Goal: Transaction & Acquisition: Purchase product/service

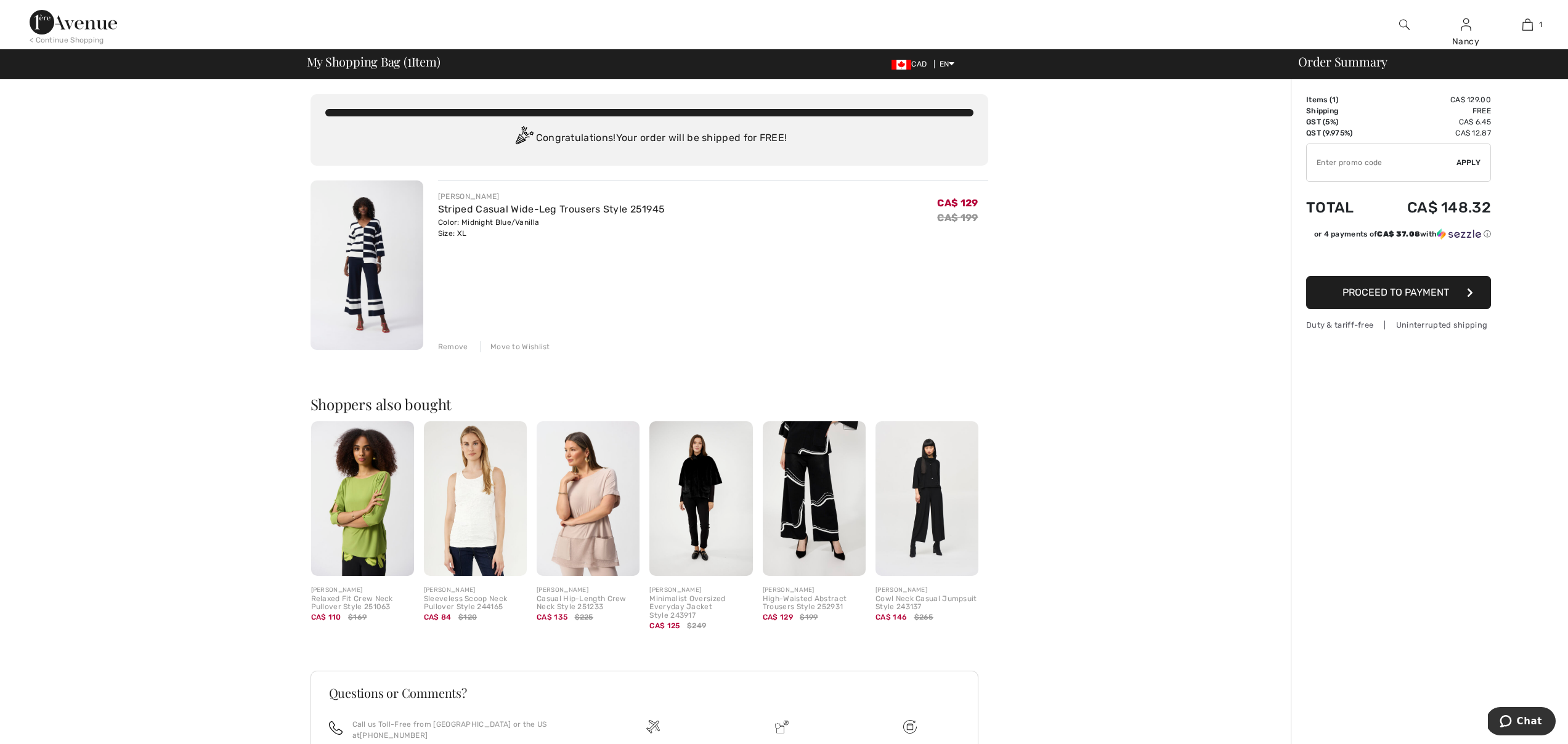
type input "EXTRA20"
type input "NEW15"
type input "EXTRA20"
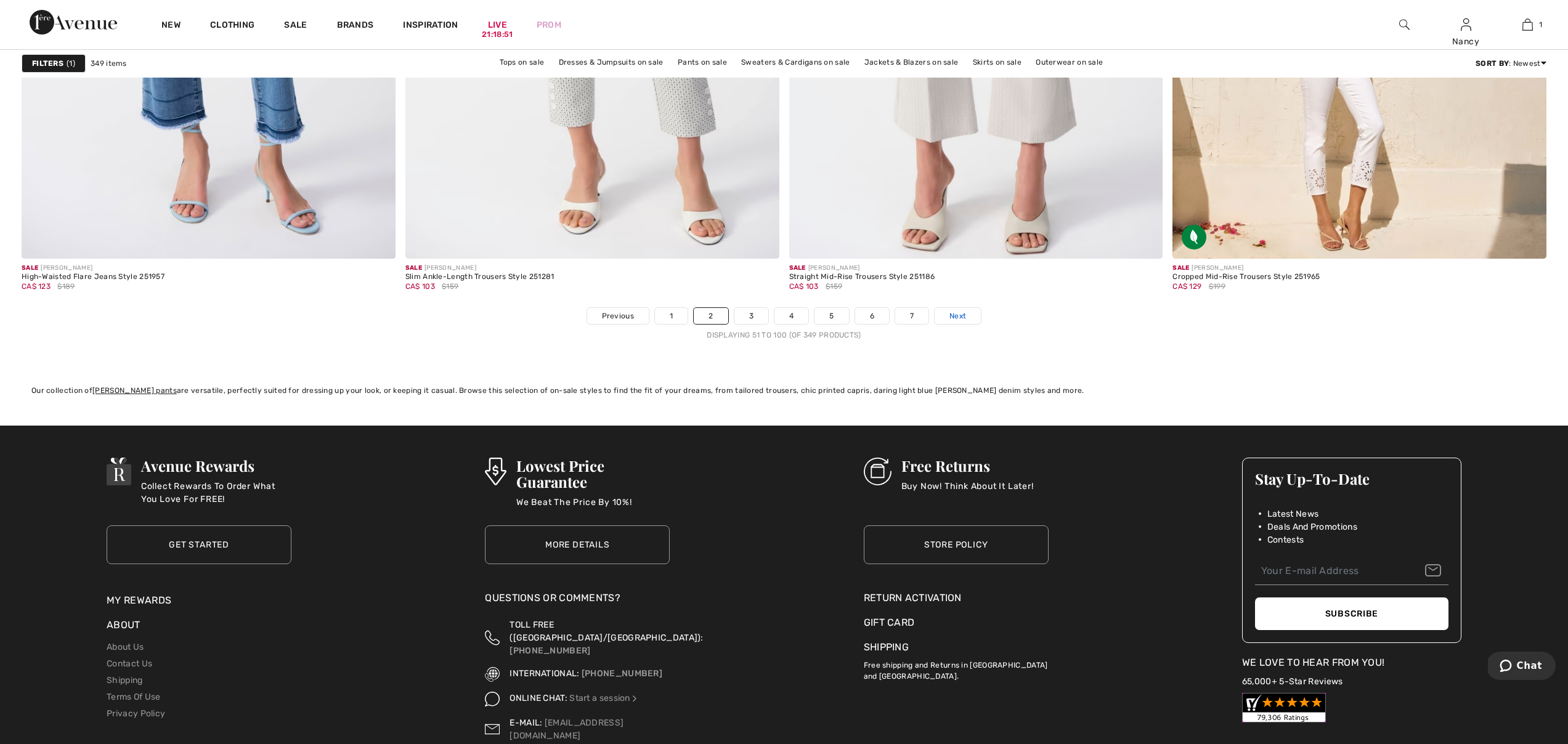
click at [958, 310] on span "Next" at bounding box center [957, 316] width 17 height 11
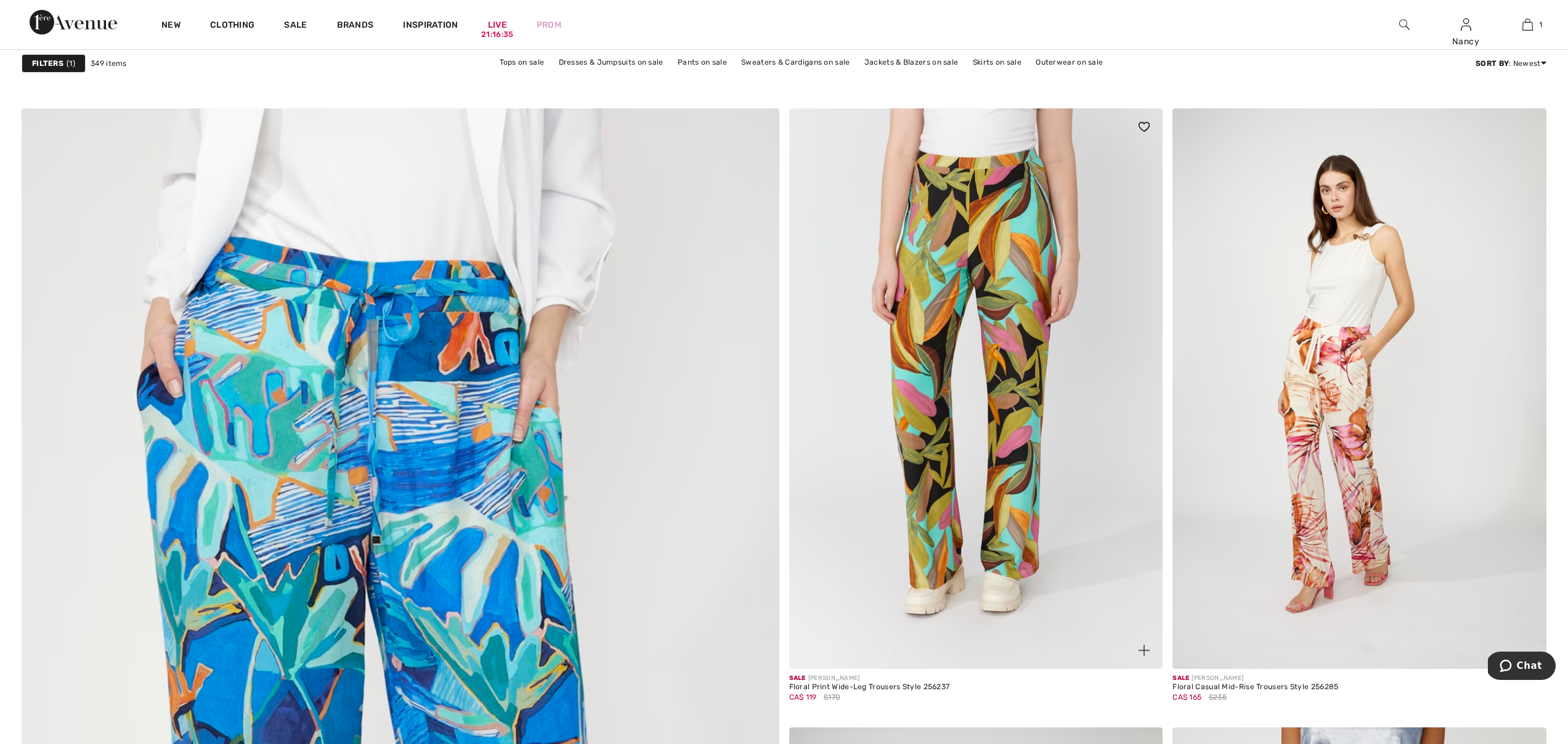
scroll to position [4930, 0]
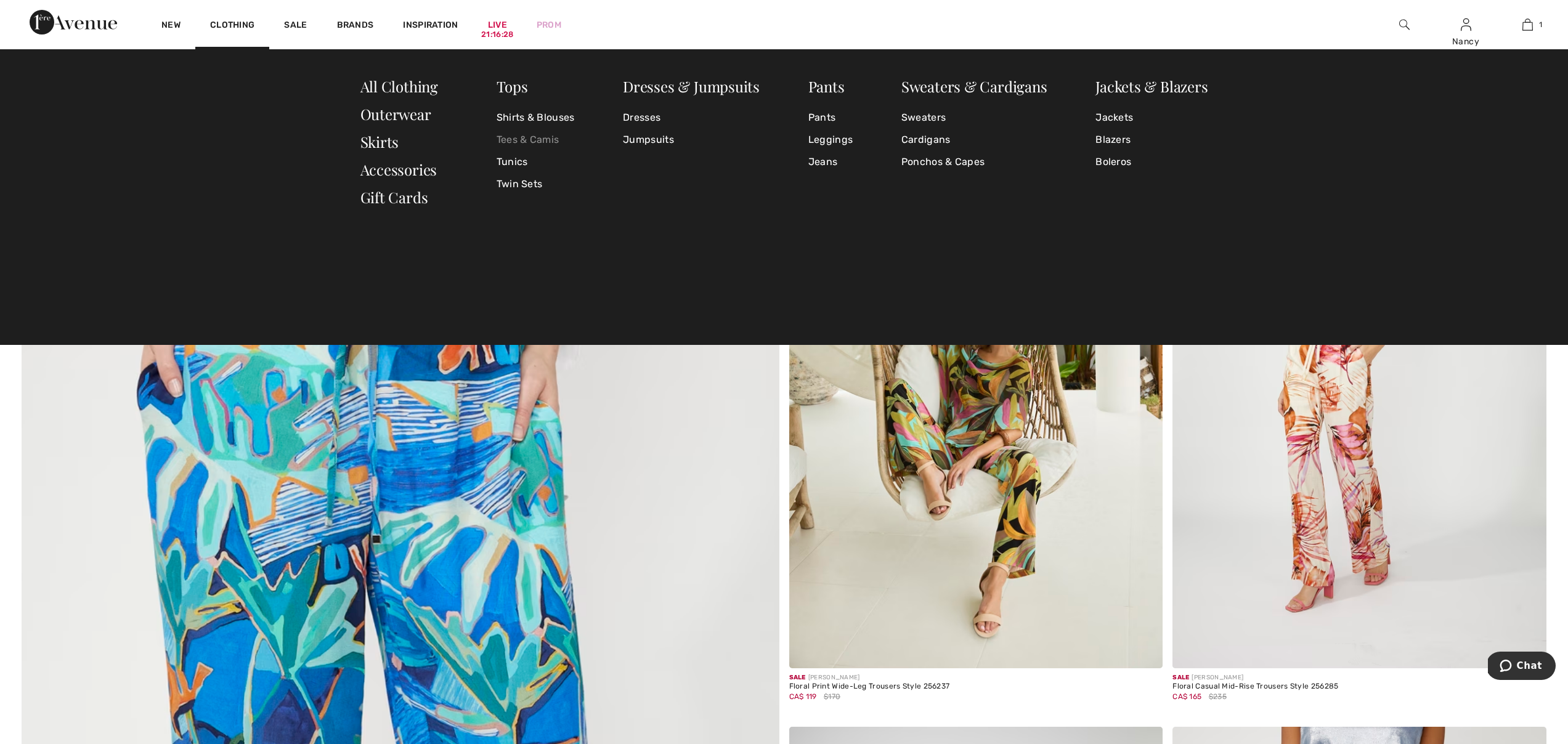
click at [550, 135] on link "Tees & Camis" at bounding box center [536, 139] width 78 height 22
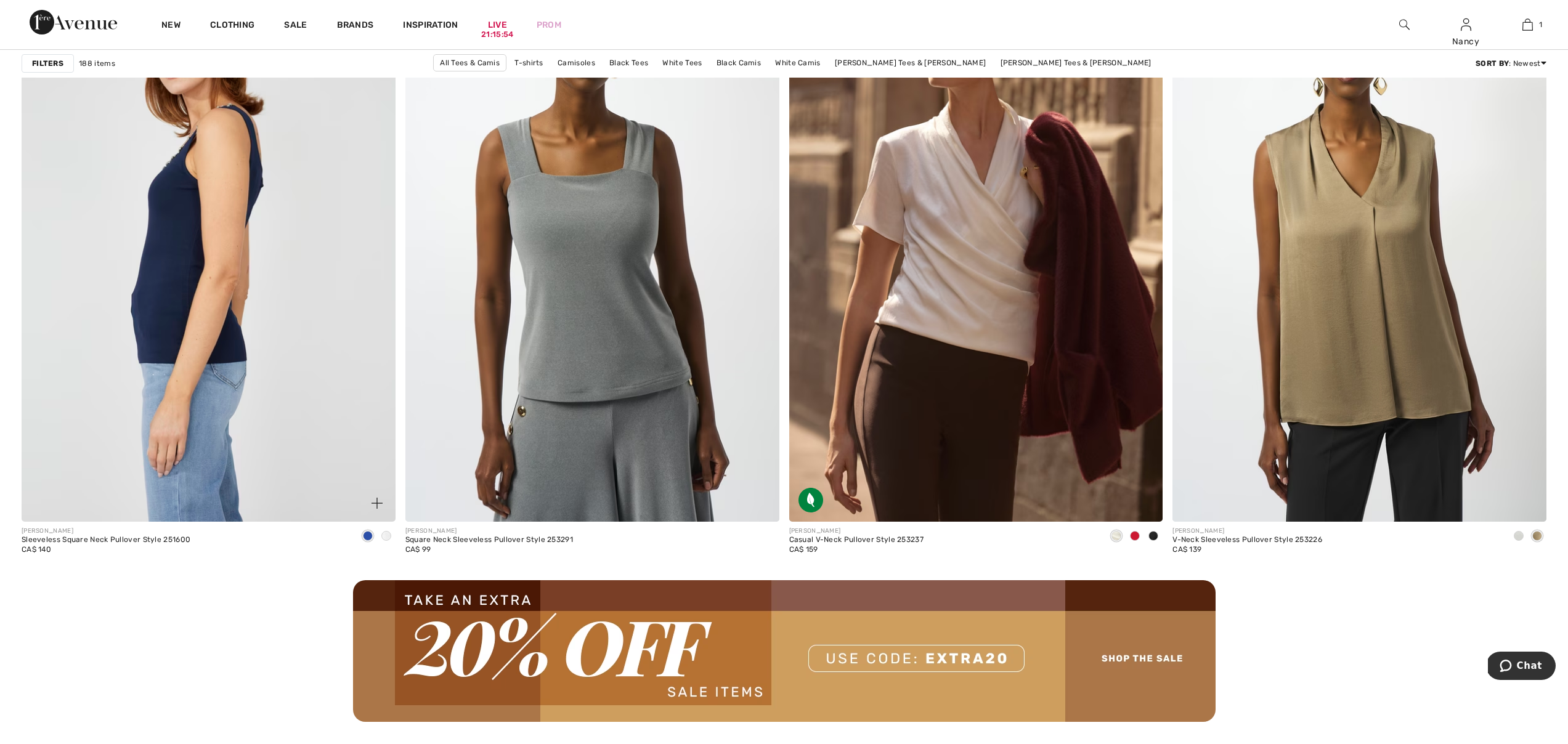
scroll to position [4261, 0]
click at [313, 173] on img at bounding box center [208, 241] width 374 height 560
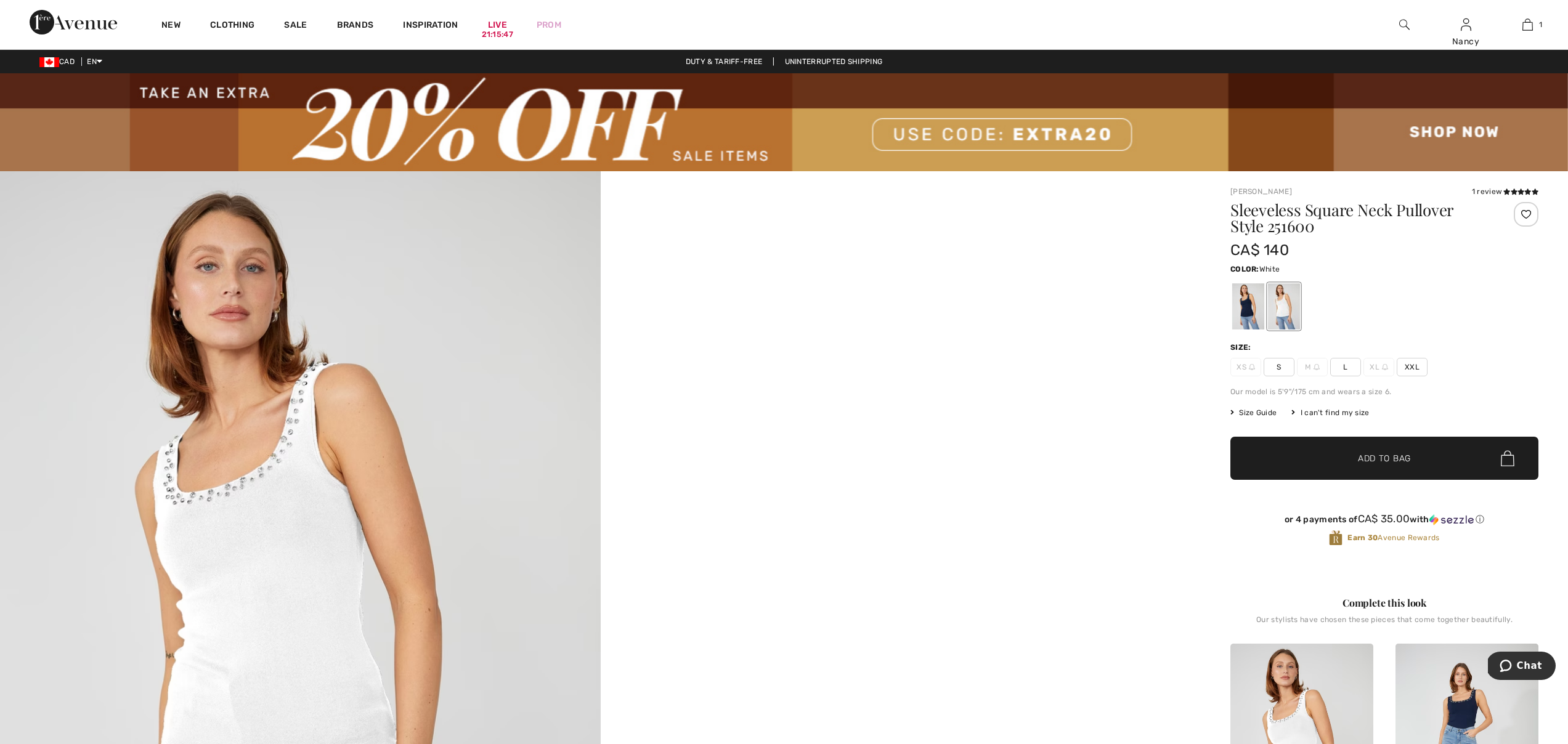
click at [313, 173] on img at bounding box center [300, 621] width 601 height 900
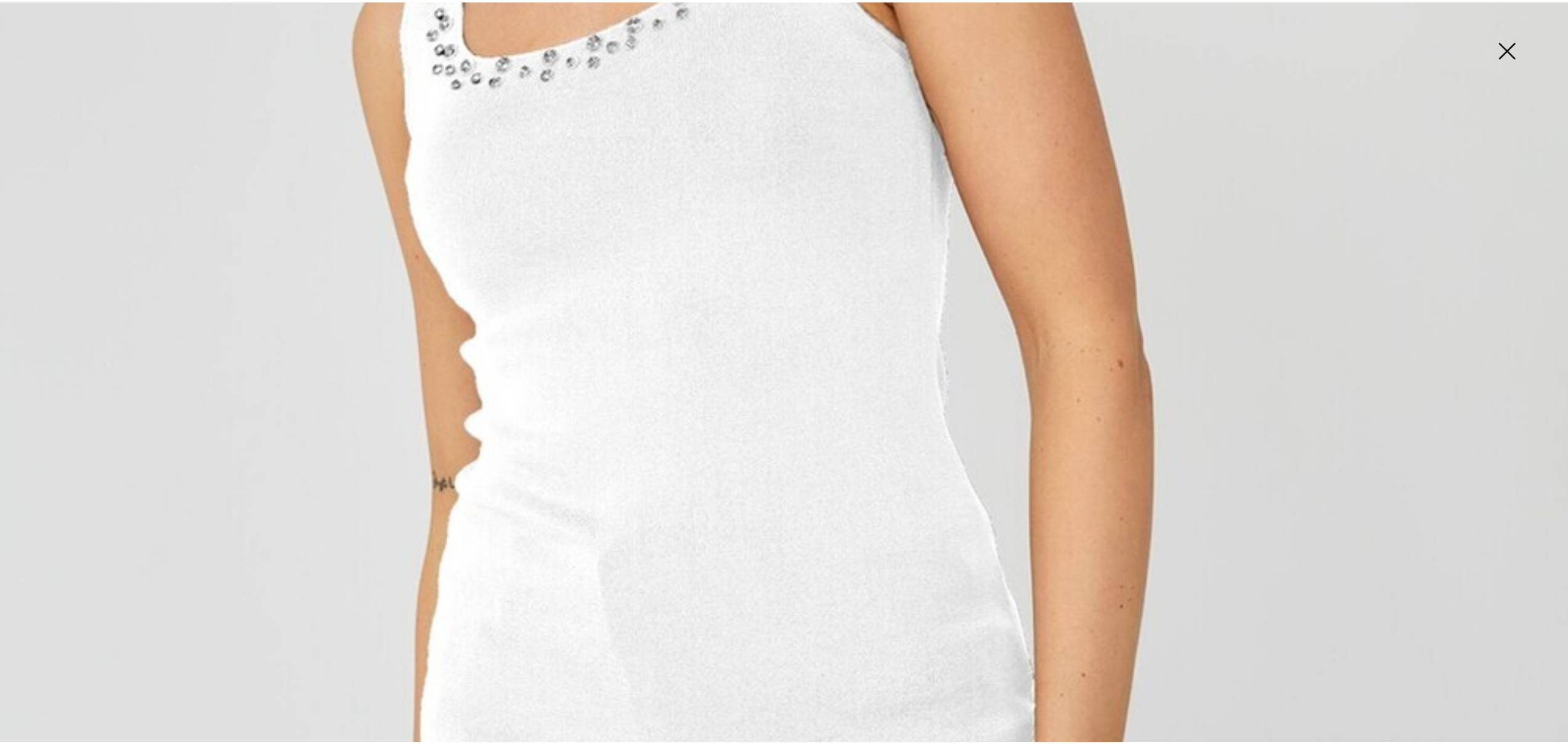
scroll to position [787, 0]
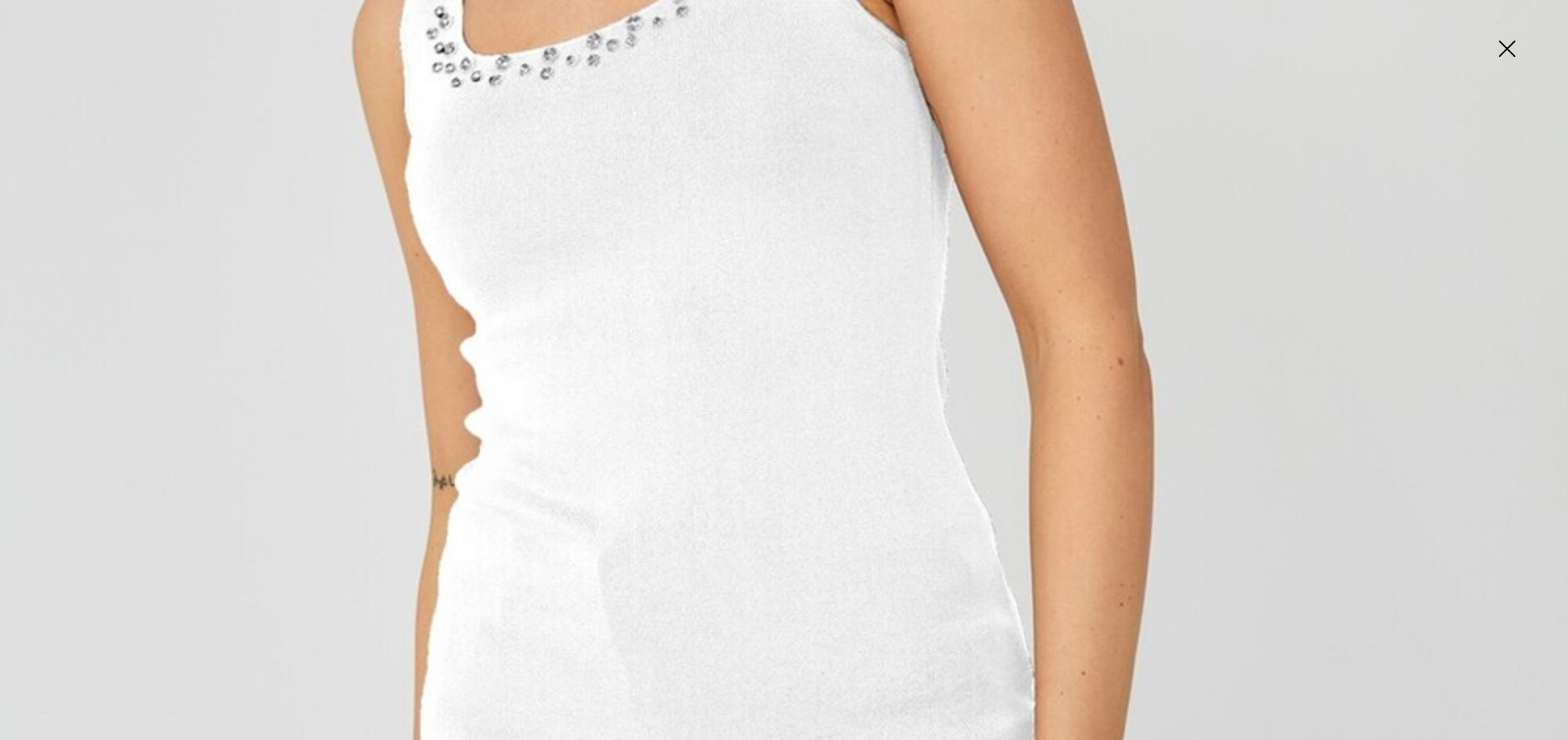
click at [1481, 51] on img at bounding box center [1507, 50] width 61 height 63
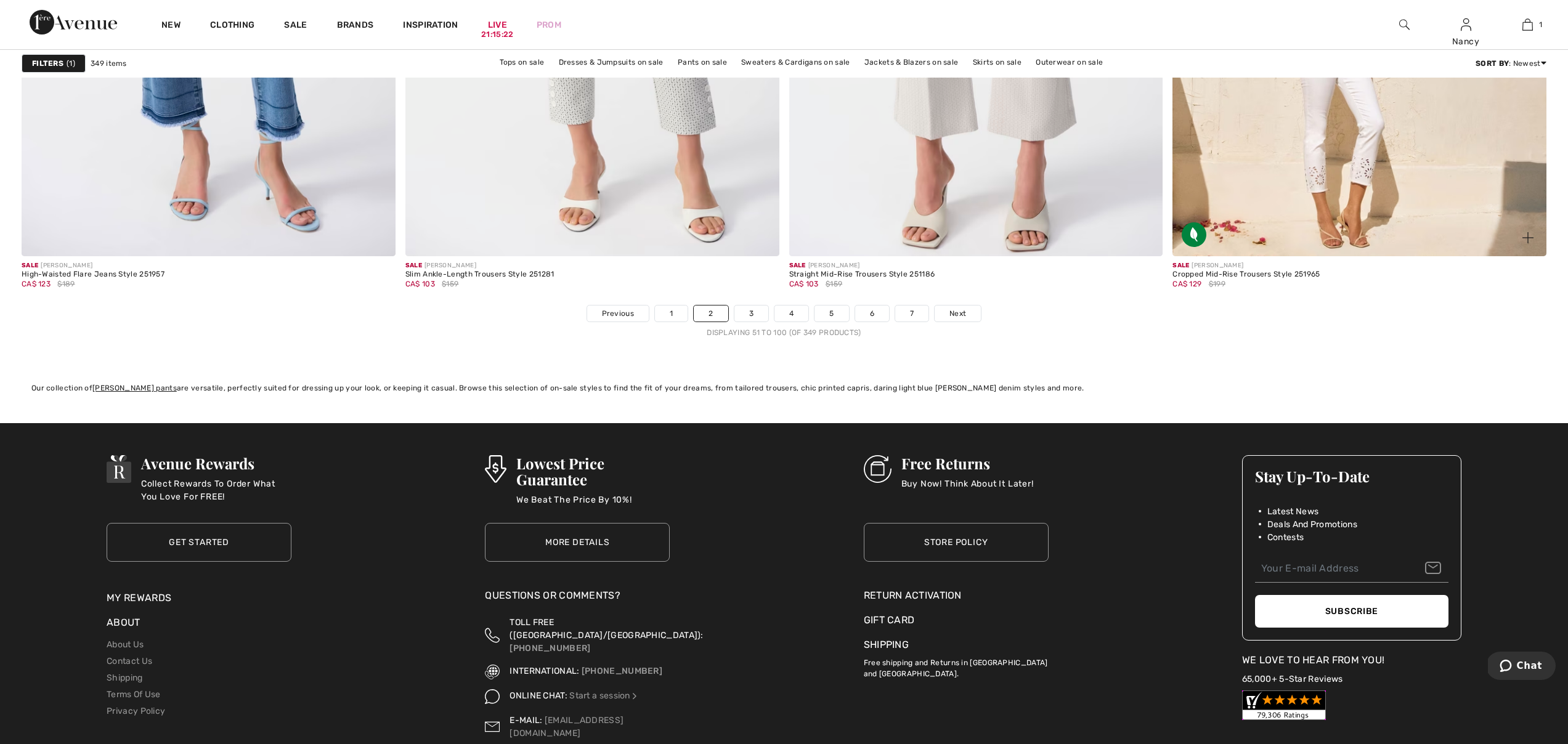
scroll to position [9317, 0]
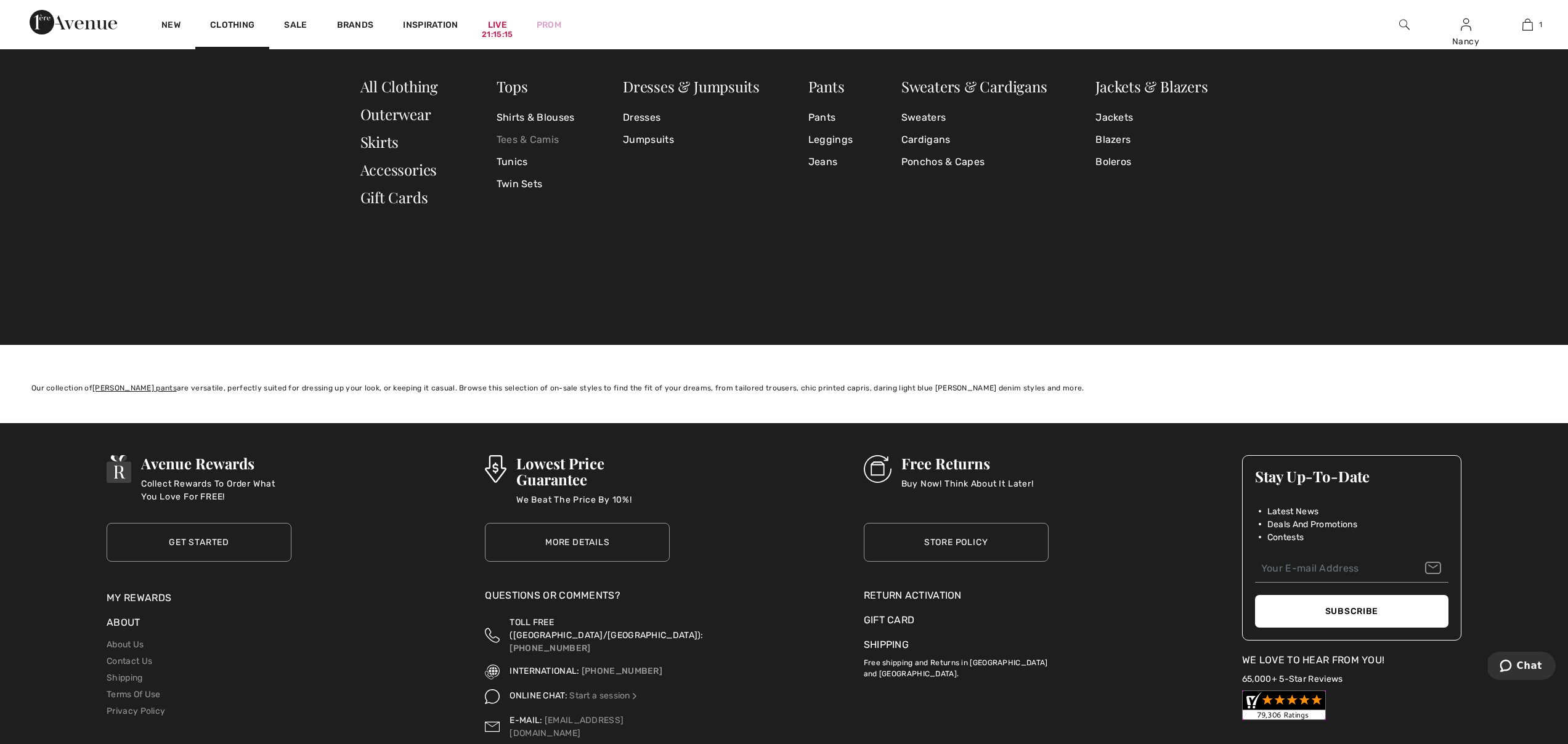
click at [536, 142] on link "Tees & Camis" at bounding box center [536, 139] width 78 height 22
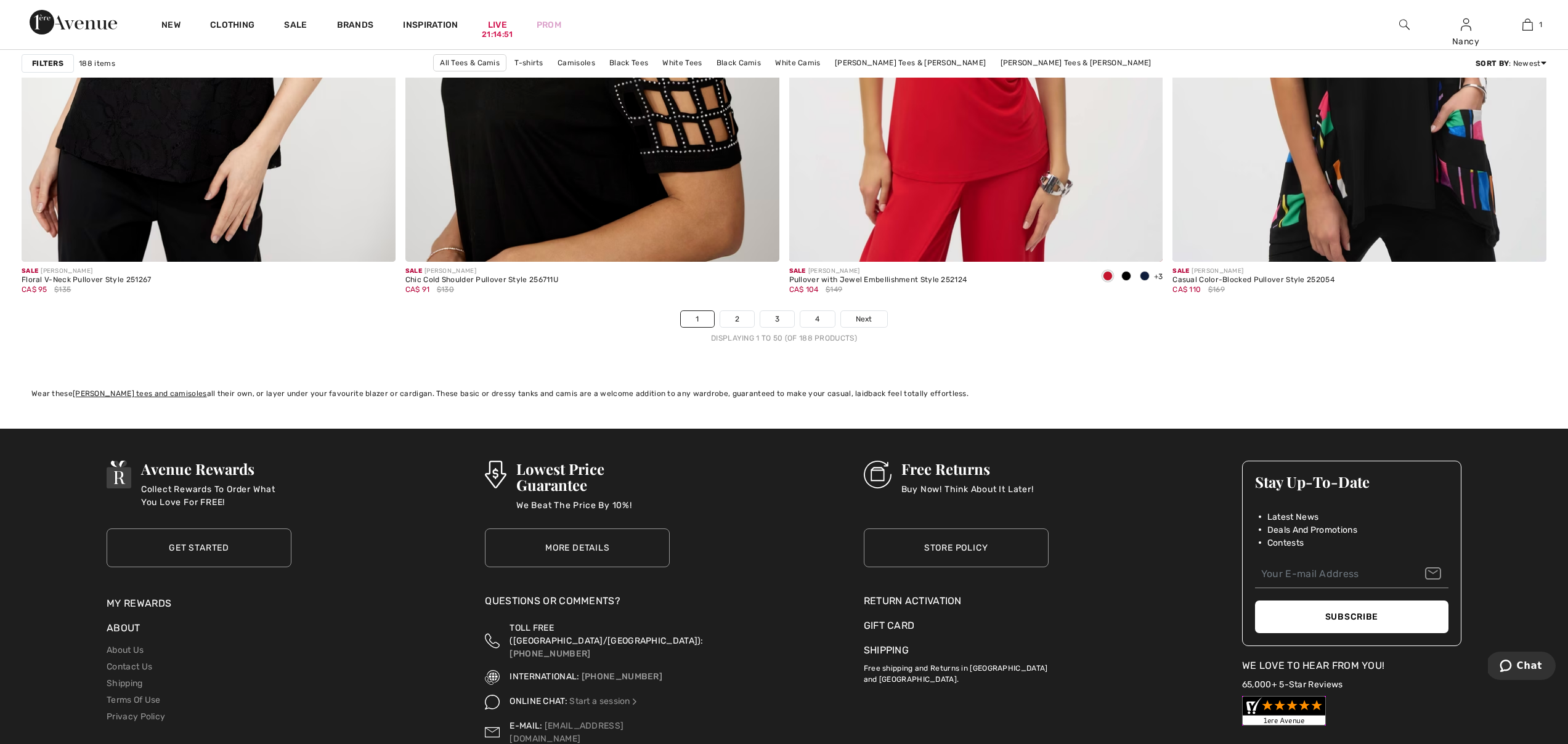
scroll to position [9432, 0]
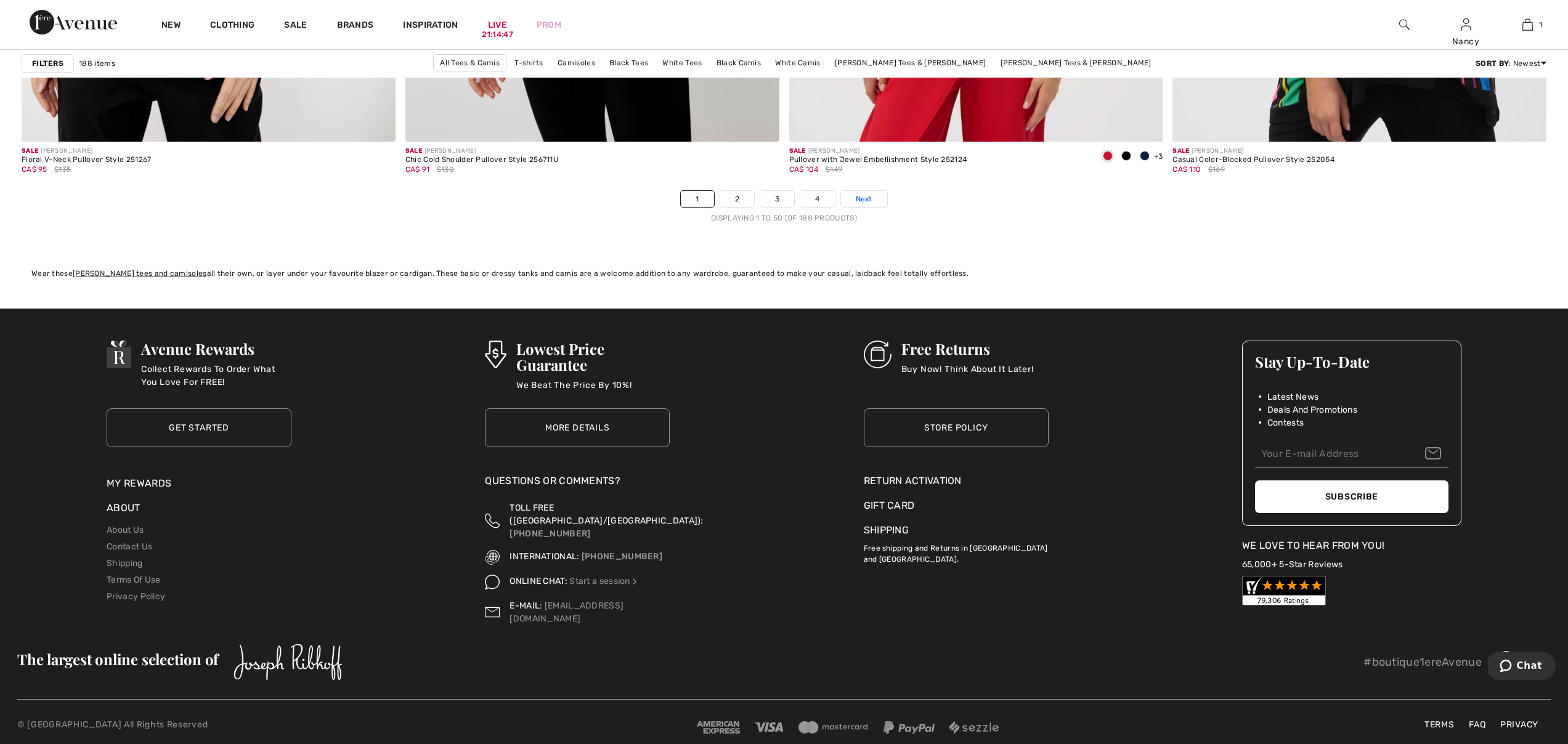
click at [870, 196] on span "Next" at bounding box center [864, 199] width 17 height 11
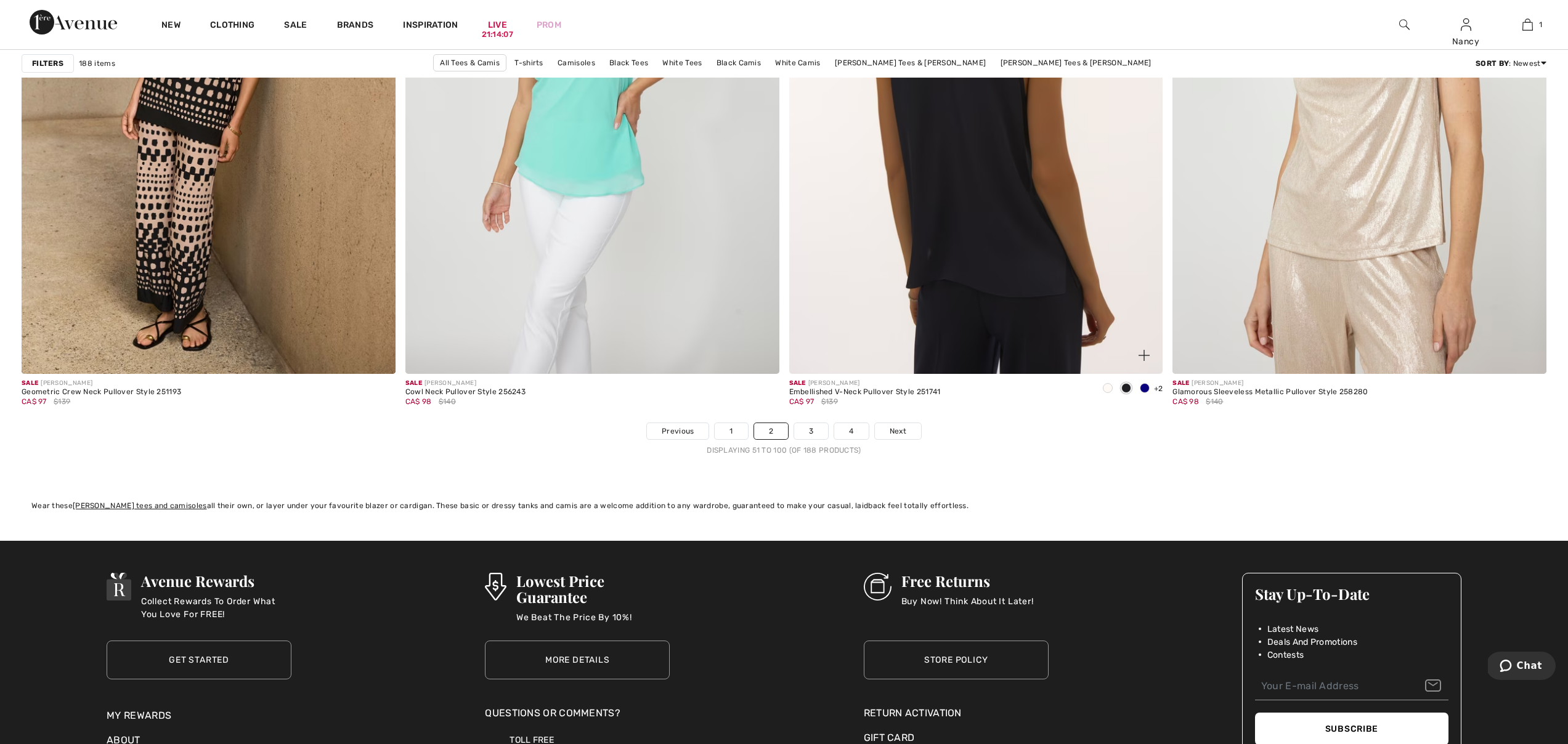
scroll to position [9235, 0]
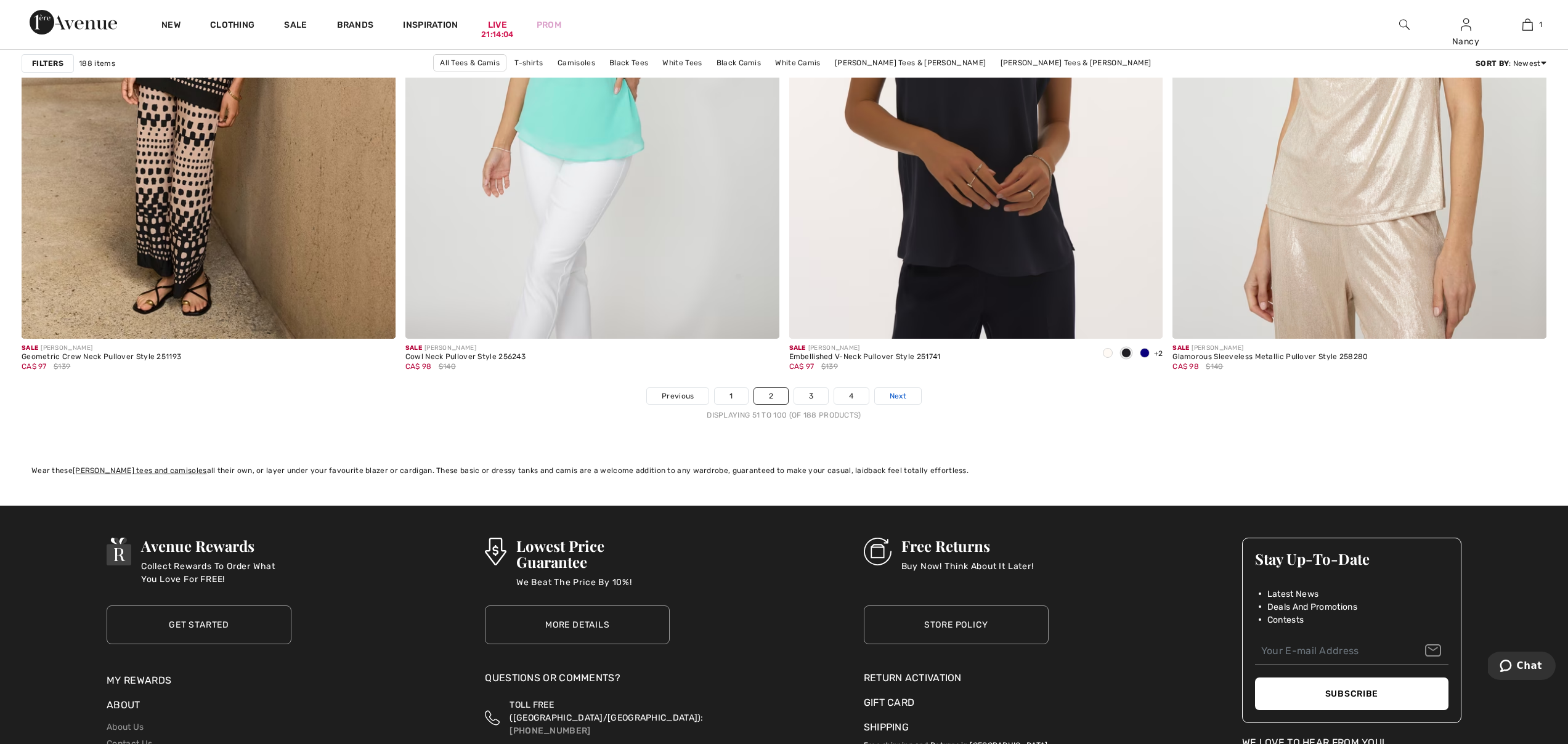
click at [892, 394] on span "Next" at bounding box center [898, 395] width 17 height 11
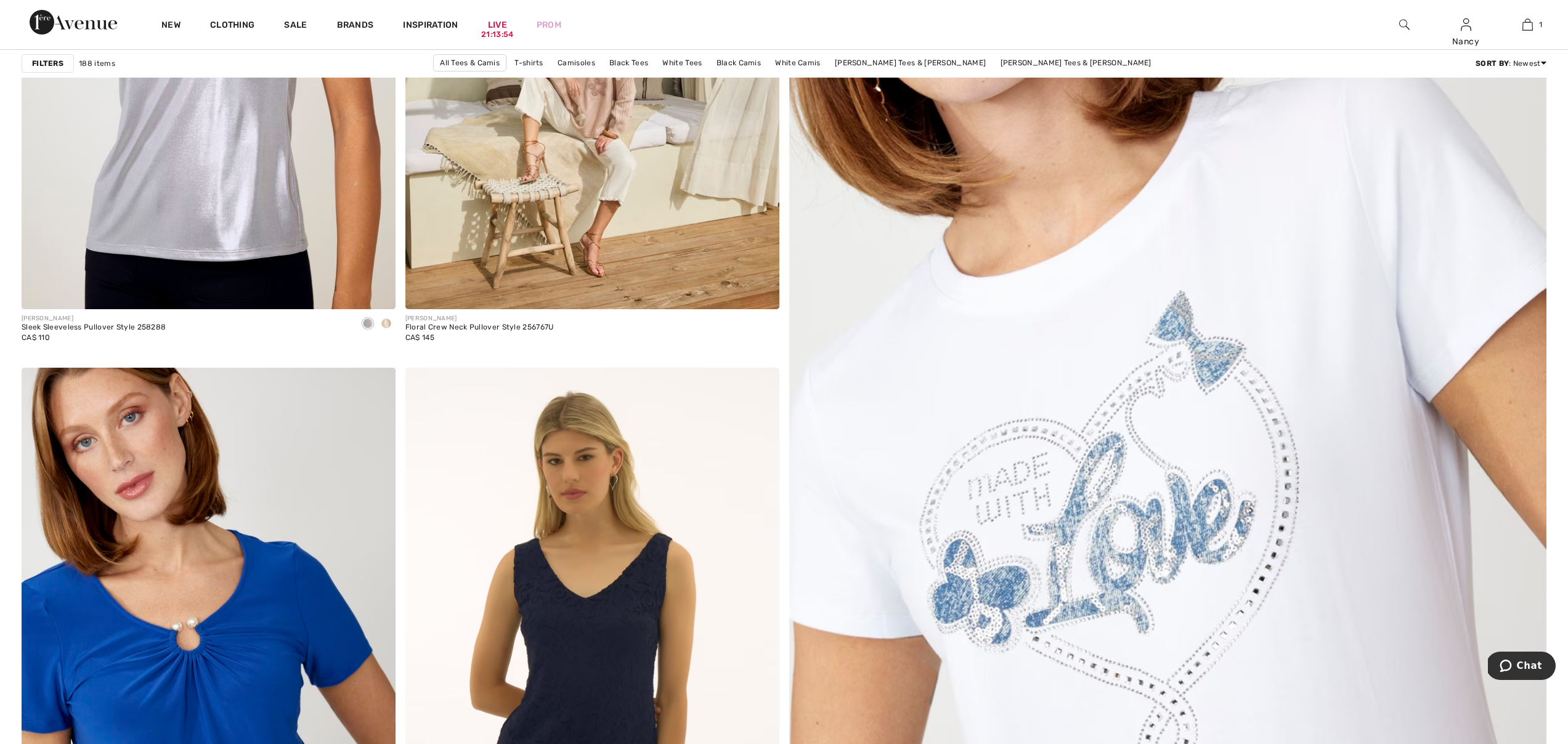
scroll to position [529, 0]
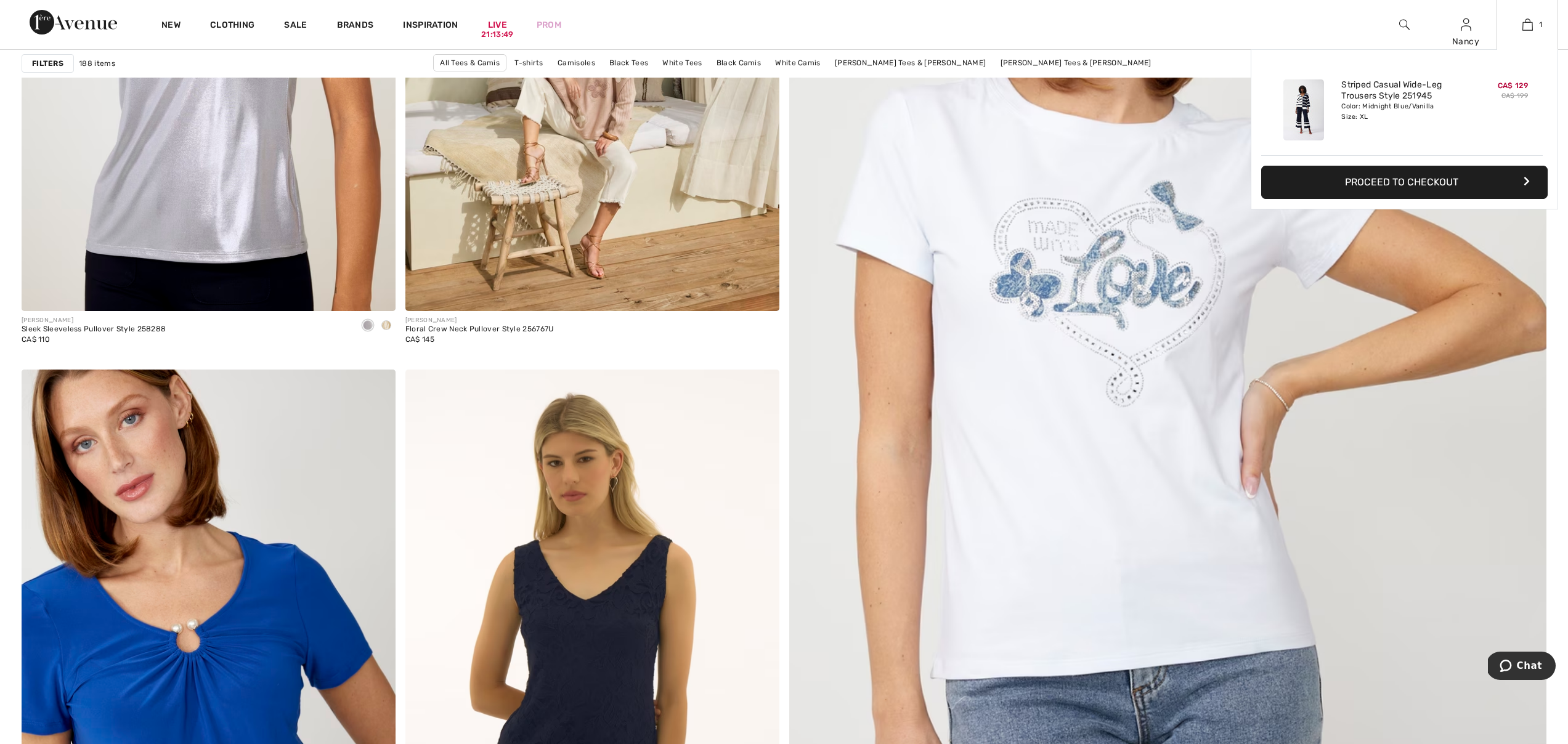
click at [1425, 190] on button "Proceed to Checkout" at bounding box center [1405, 183] width 287 height 33
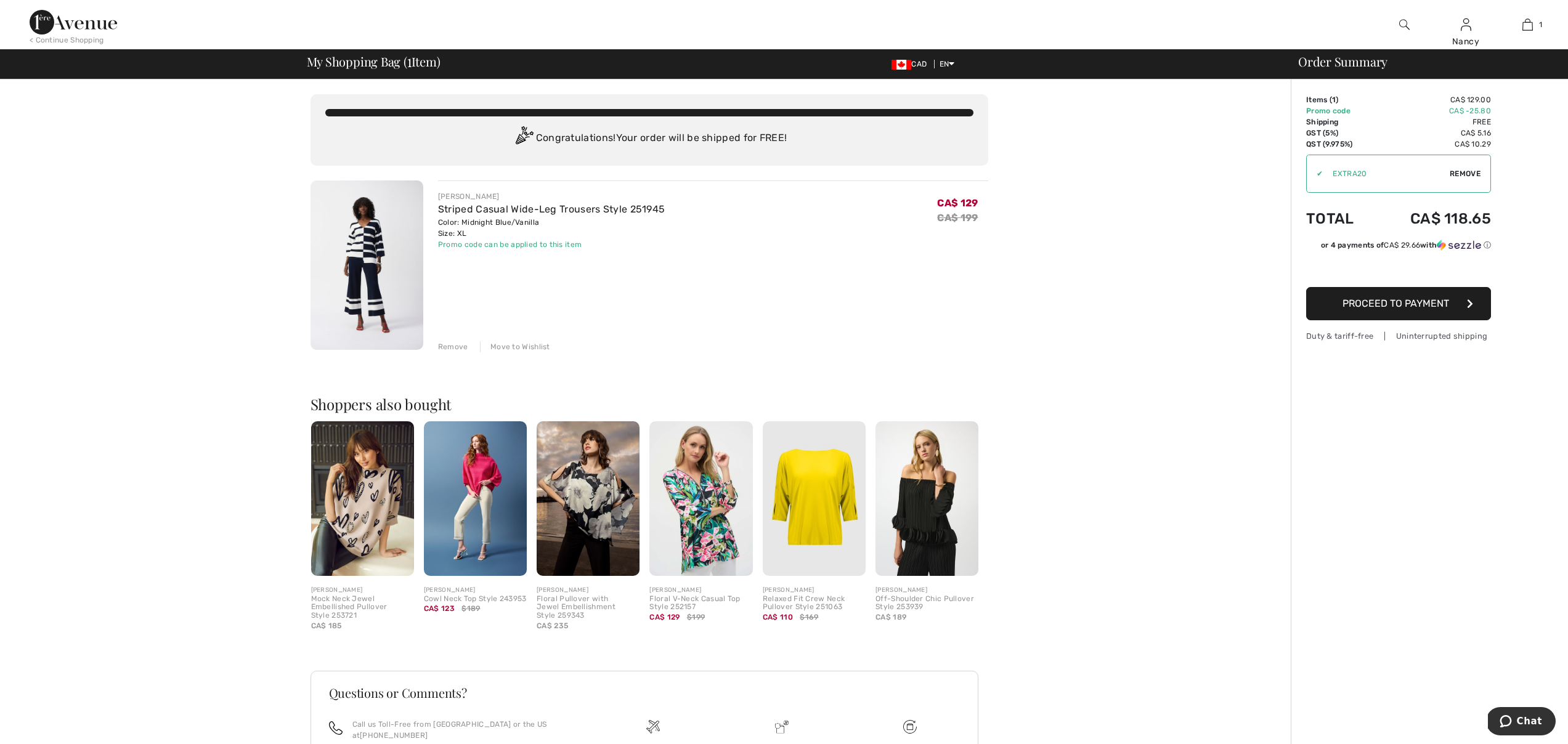
click at [1427, 308] on span "Proceed to Payment" at bounding box center [1395, 303] width 106 height 11
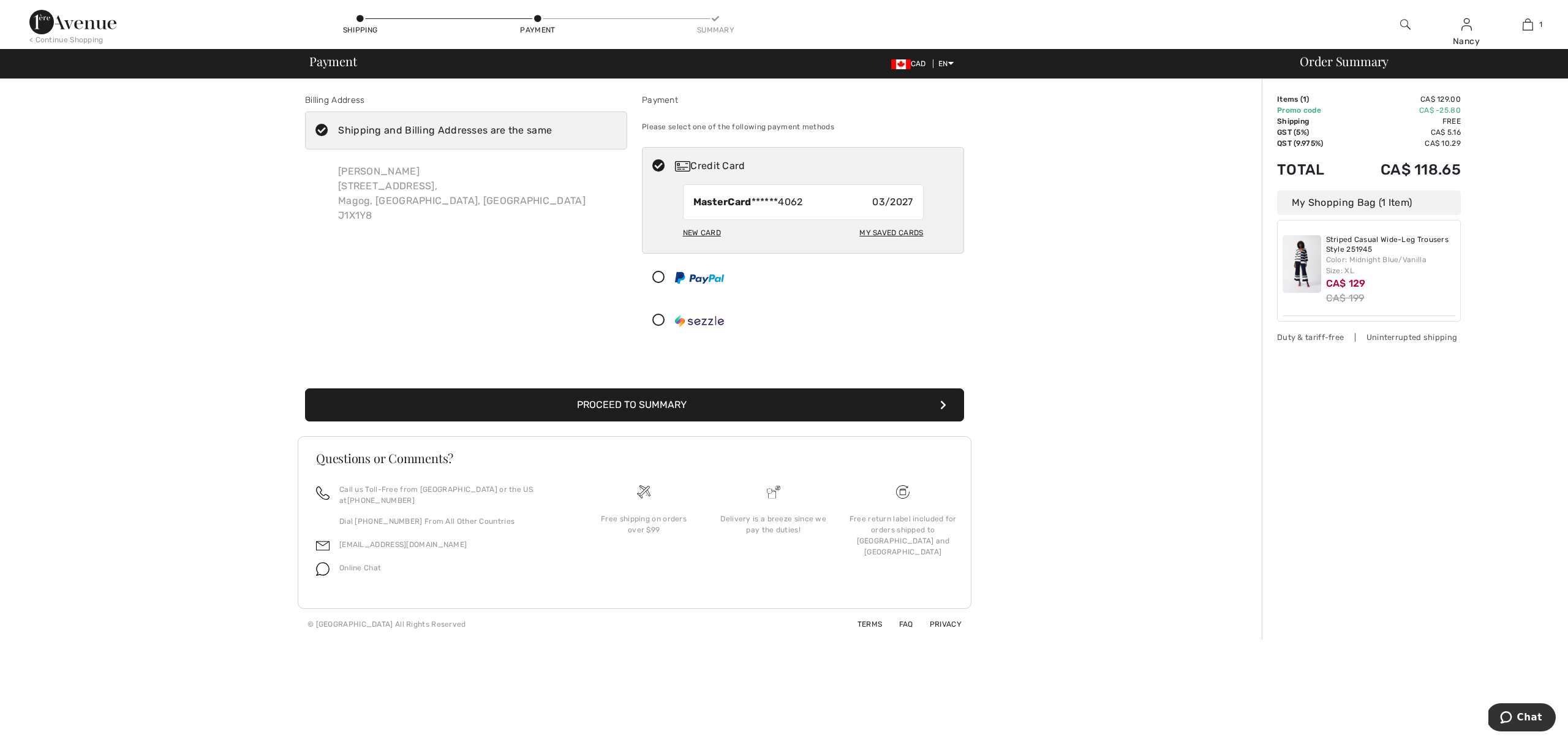
click at [879, 227] on div "My Saved Cards" at bounding box center [891, 232] width 64 height 21
radio input "true"
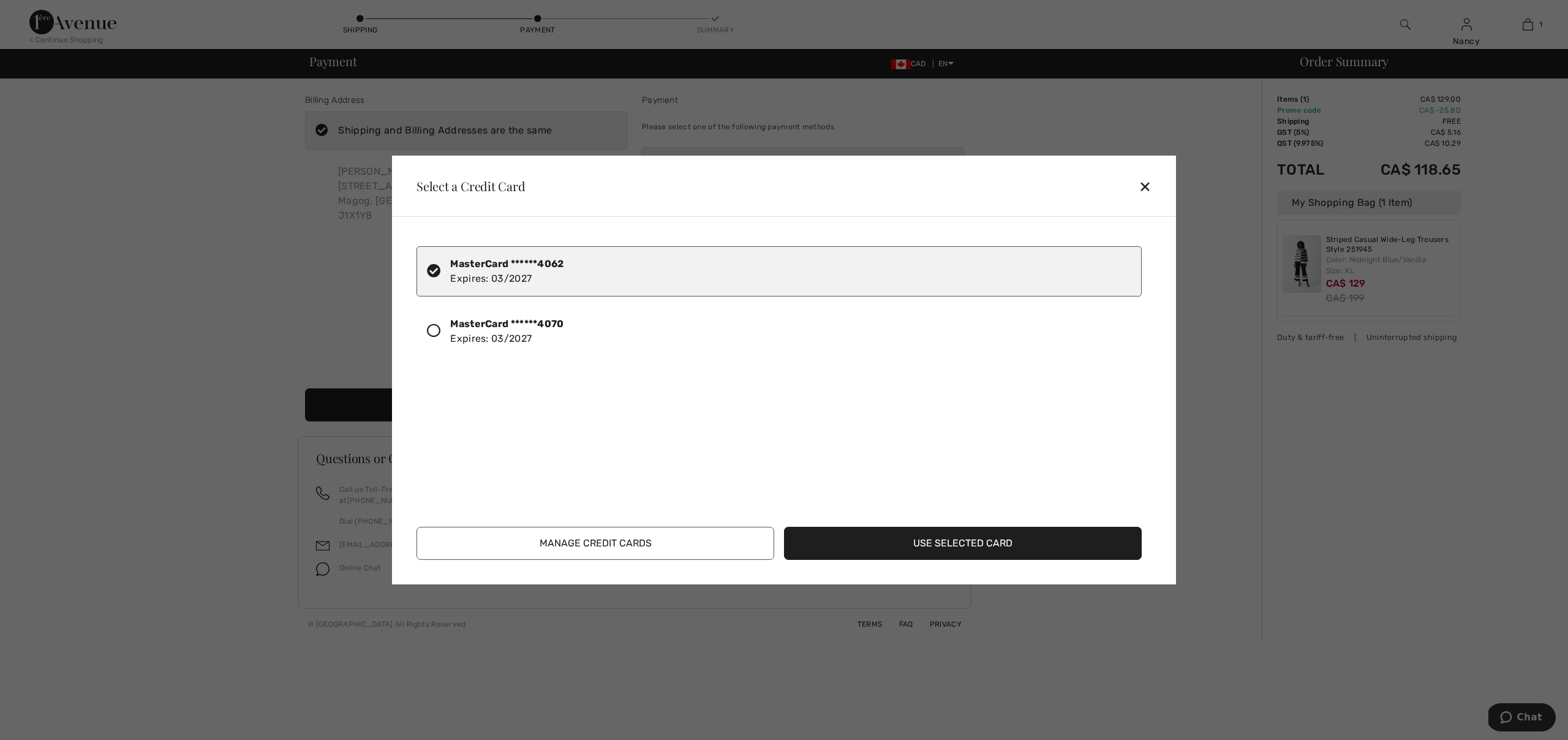
click at [431, 342] on div "MasterCard ******4070 Expires: 03/2027" at bounding box center [779, 331] width 725 height 50
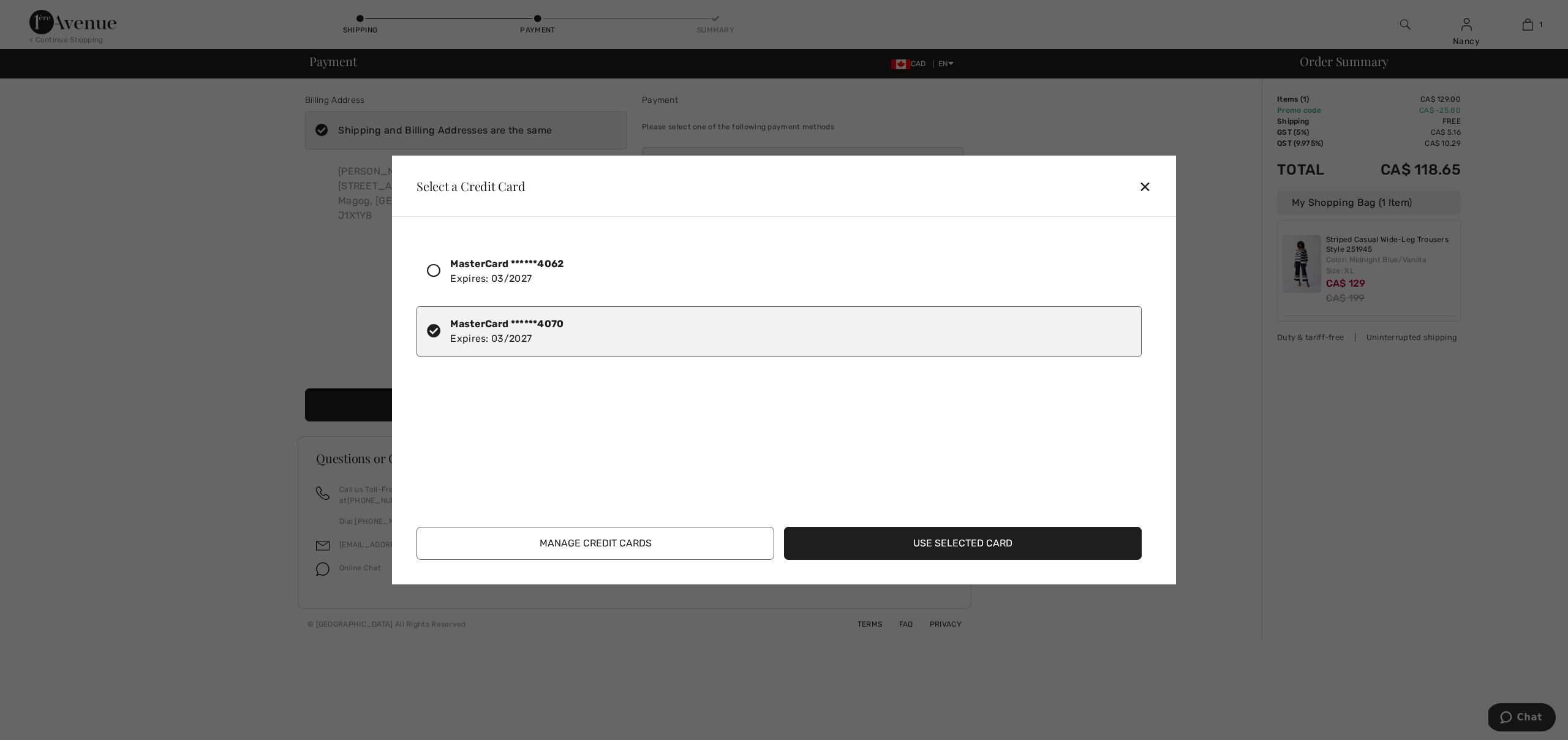
click at [1107, 559] on button "Use Selected Card" at bounding box center [962, 543] width 357 height 33
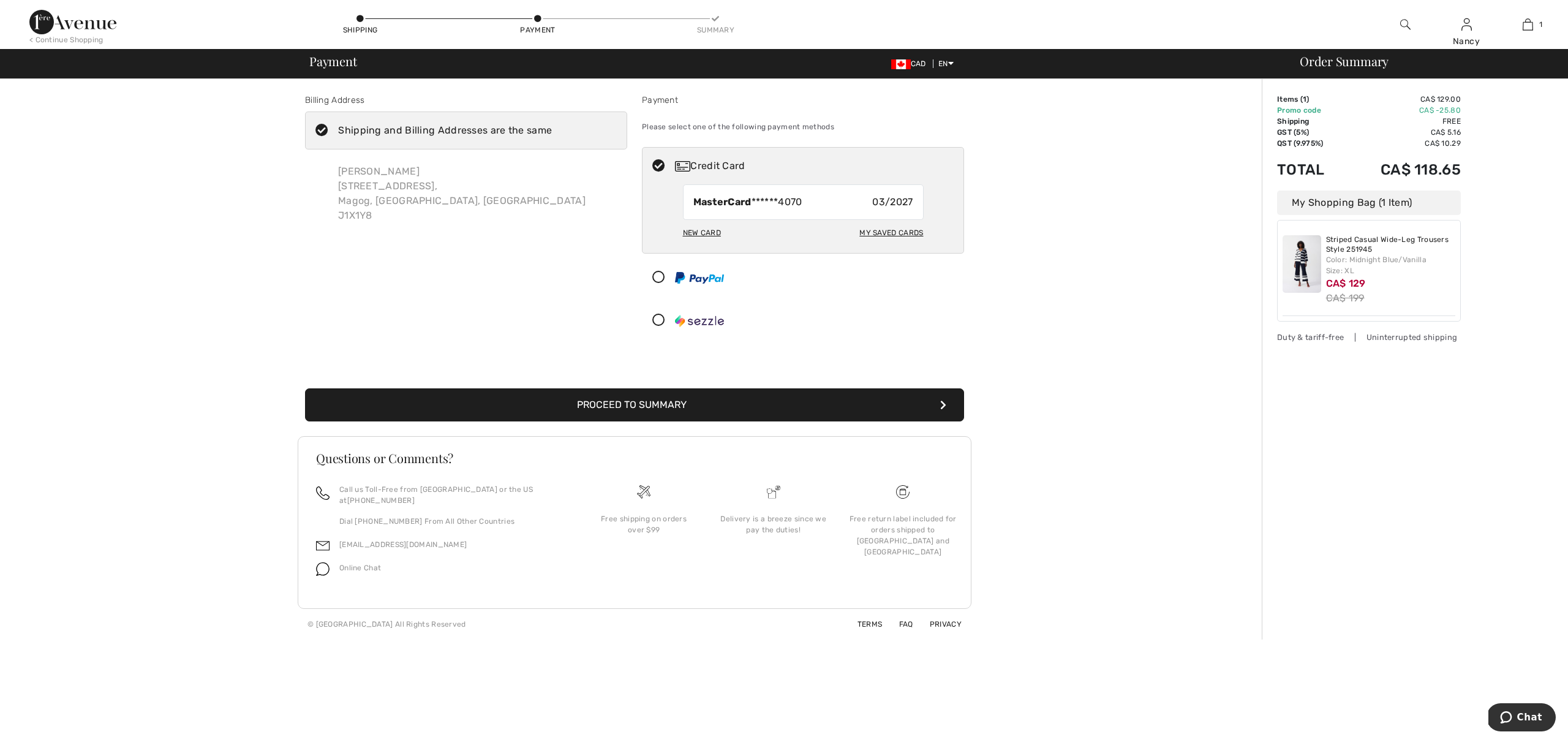
click at [793, 403] on button "Proceed to Summary" at bounding box center [634, 405] width 659 height 33
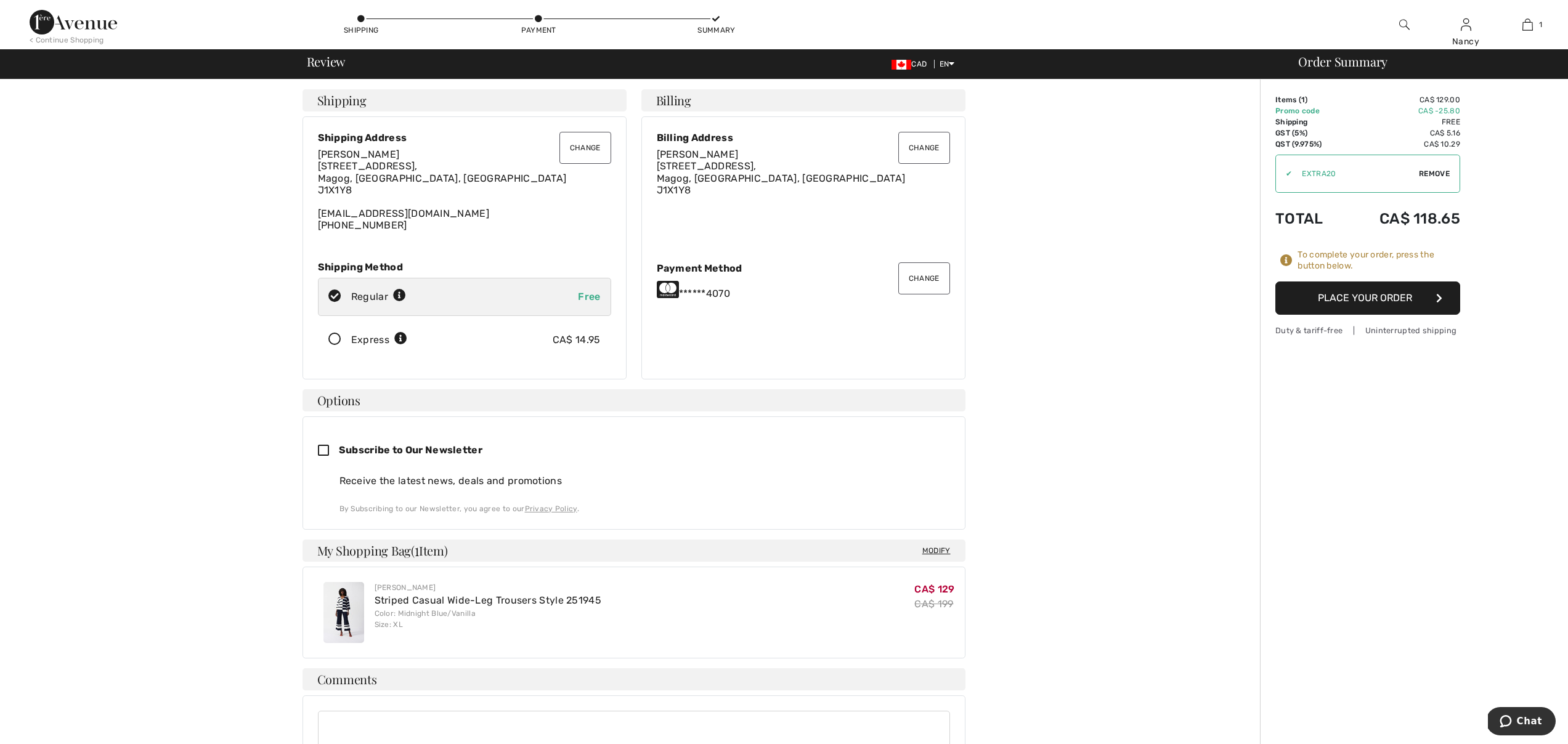
click at [1364, 298] on button "Place Your Order" at bounding box center [1368, 298] width 185 height 33
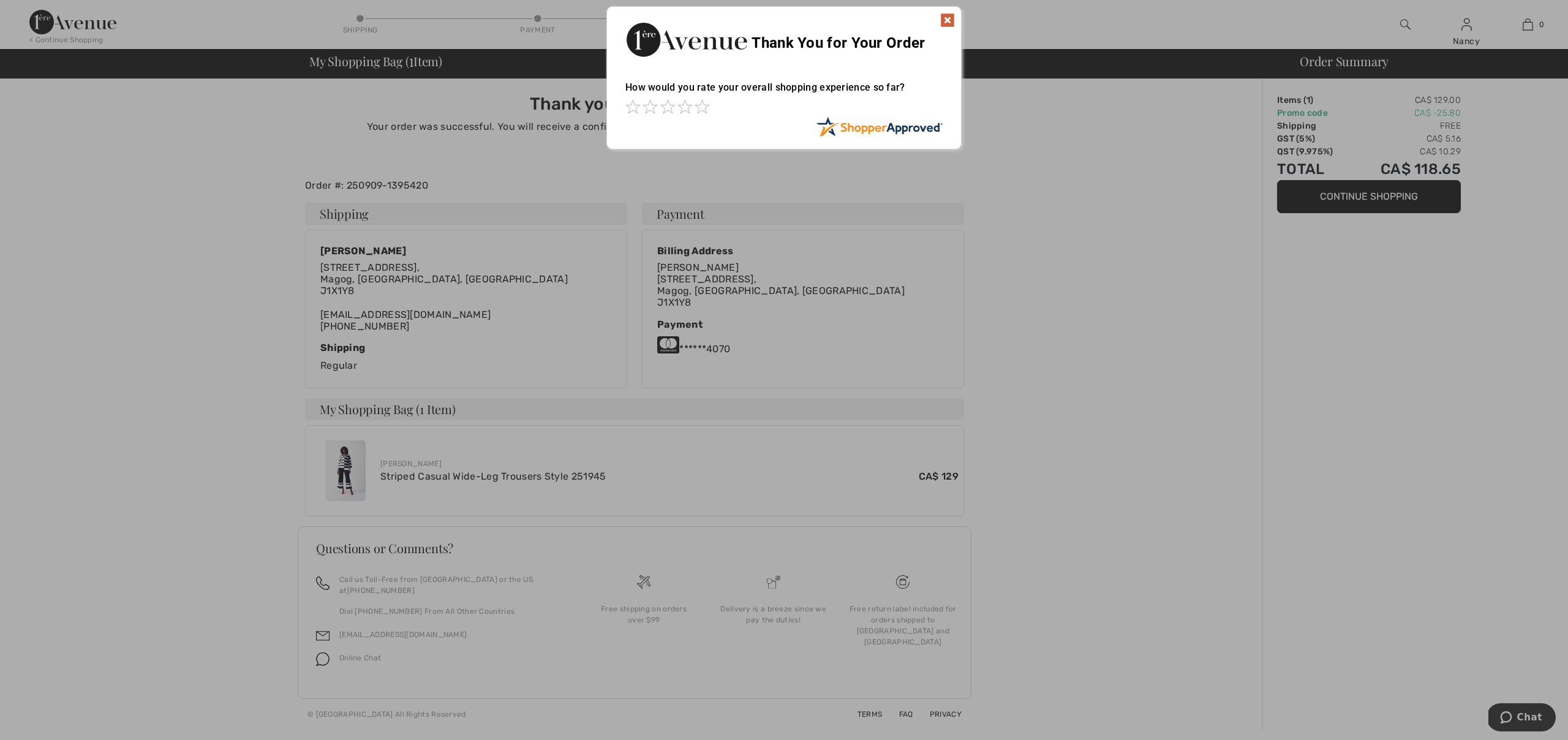
click at [952, 19] on img at bounding box center [948, 20] width 15 height 15
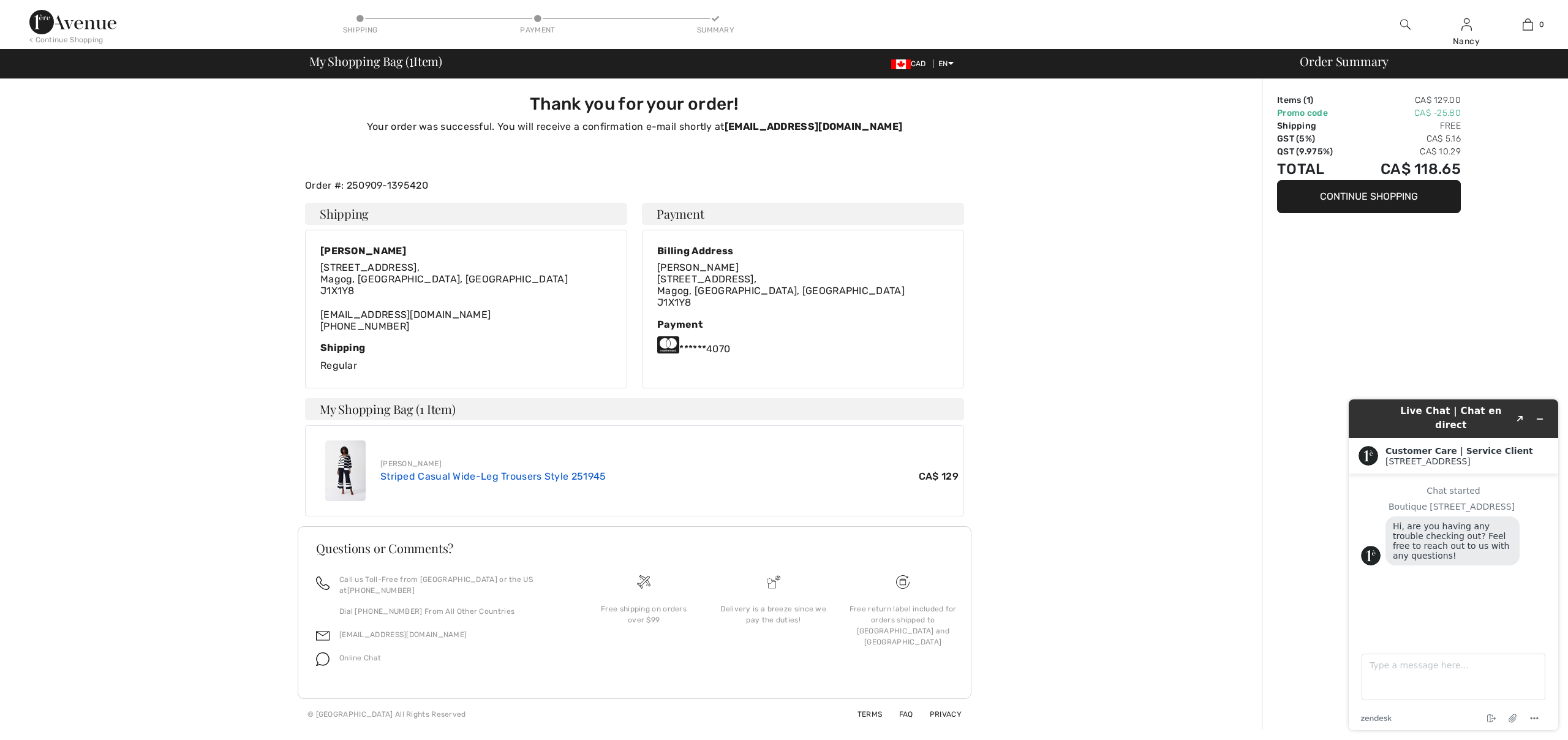
click at [528, 474] on link "Striped Casual Wide-Leg Trousers Style 251945" at bounding box center [494, 476] width 226 height 11
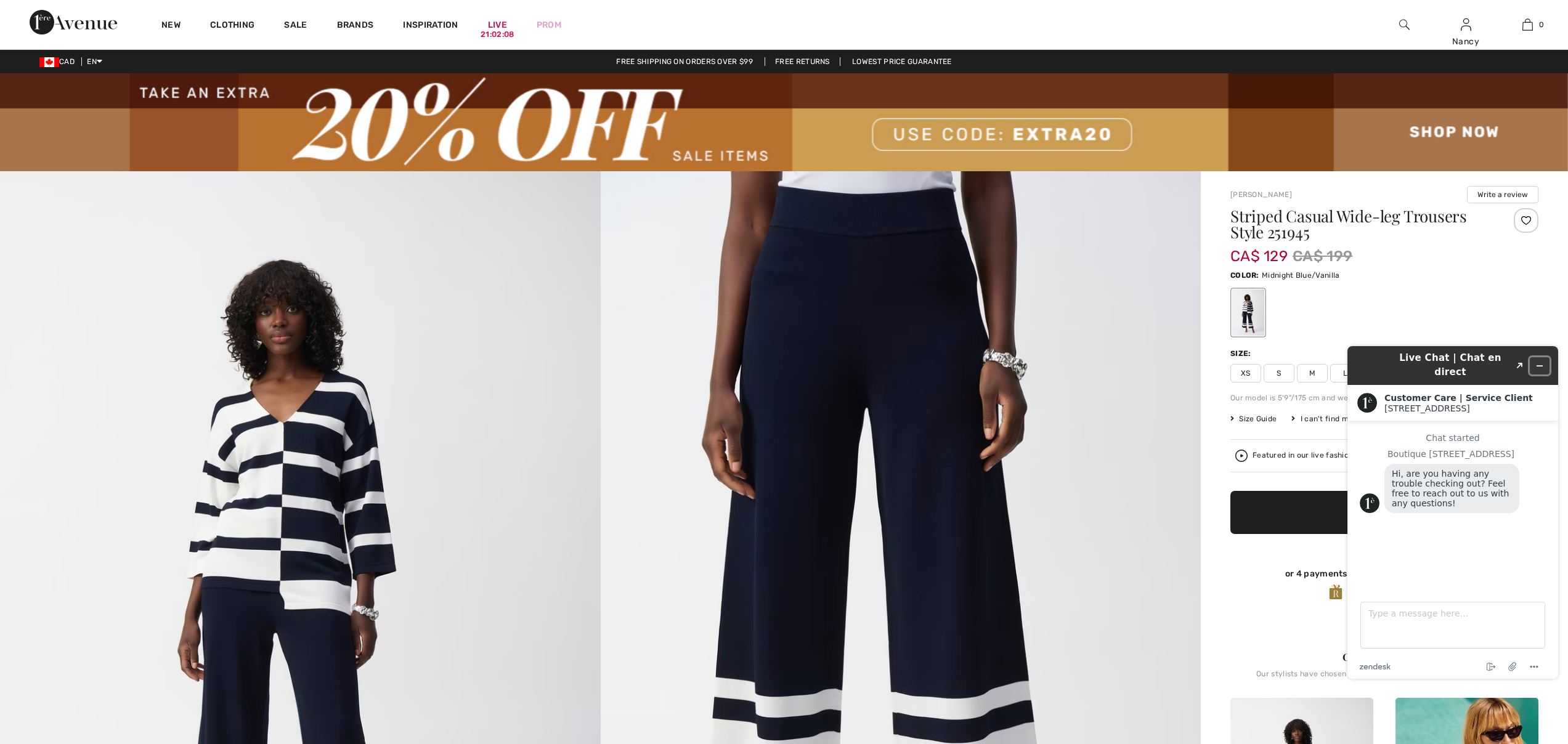
click at [1541, 361] on icon "Minimize widget" at bounding box center [1539, 365] width 9 height 9
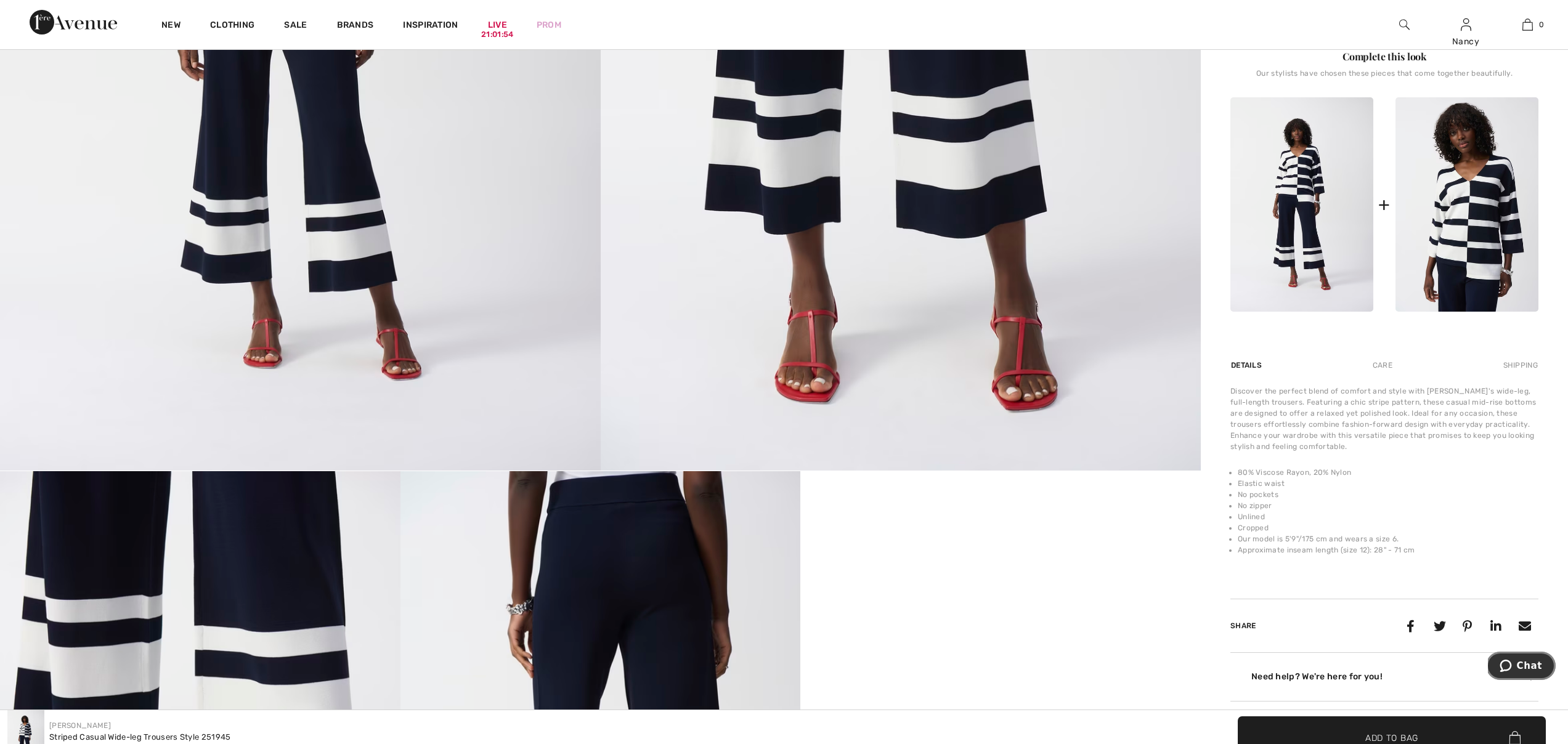
scroll to position [601, 0]
